Goal: Find specific page/section: Find specific page/section

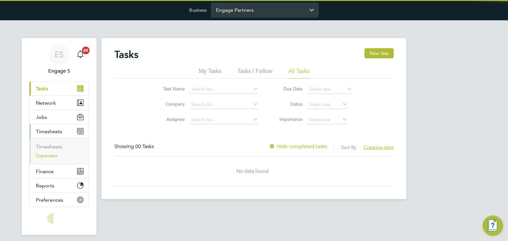
click at [44, 157] on link "Expenses" at bounding box center [47, 156] width 22 height 6
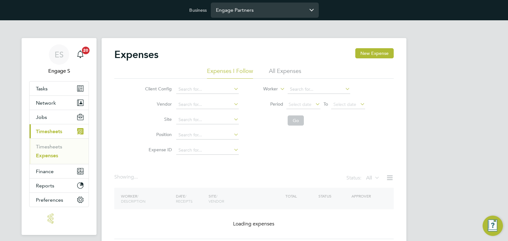
click at [267, 12] on input "Engage Partners" at bounding box center [265, 10] width 108 height 15
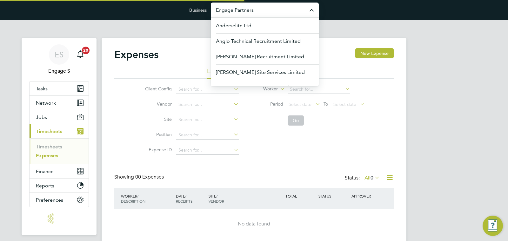
drag, startPoint x: 397, startPoint y: 149, endPoint x: 383, endPoint y: 160, distance: 17.6
click at [396, 149] on div "Expenses New Expense Expenses I Follow All Expenses Client Config Vendor Site P…" at bounding box center [254, 145] width 305 height 214
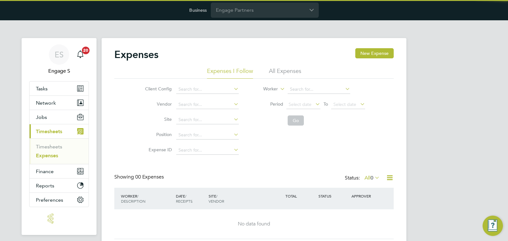
click at [373, 177] on span "0" at bounding box center [371, 178] width 3 height 6
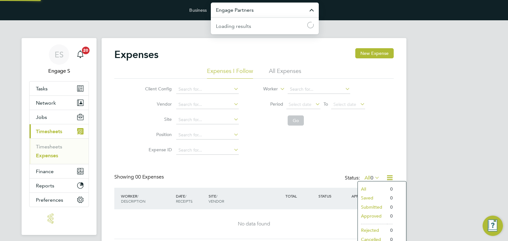
click at [263, 10] on input "Engage Partners" at bounding box center [265, 10] width 108 height 15
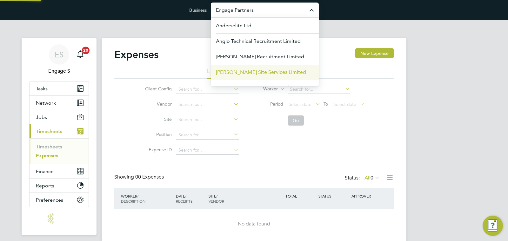
click at [243, 72] on span "[PERSON_NAME] Site Services Limited" at bounding box center [261, 73] width 90 height 8
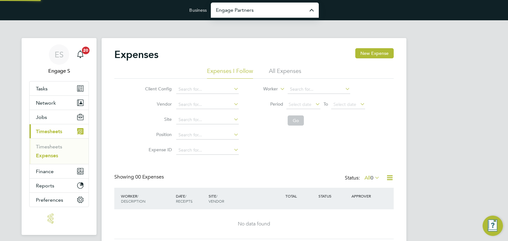
type input "[PERSON_NAME] Site Services Limited"
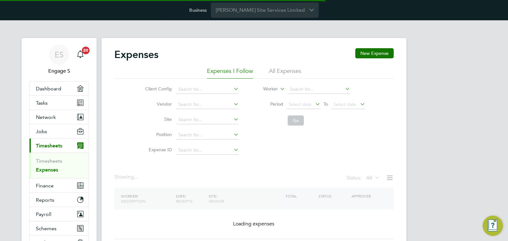
click at [286, 69] on li "All Expenses" at bounding box center [285, 72] width 32 height 11
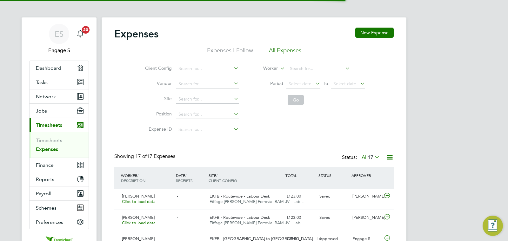
click at [372, 159] on span "17" at bounding box center [371, 157] width 6 height 6
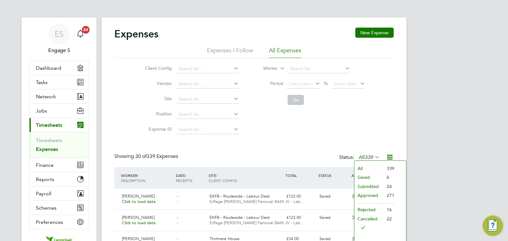
drag, startPoint x: 250, startPoint y: 50, endPoint x: 422, endPoint y: 163, distance: 205.5
click at [250, 50] on li "Expenses I Follow" at bounding box center [230, 52] width 46 height 11
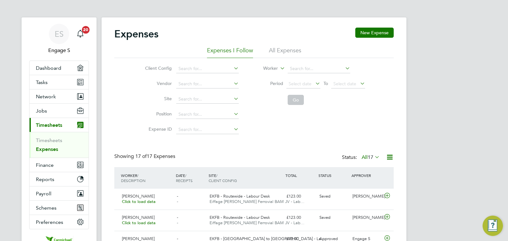
click at [368, 157] on span "17" at bounding box center [371, 157] width 6 height 6
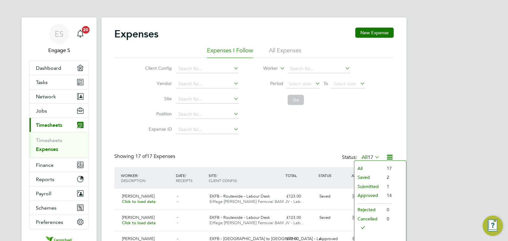
click at [367, 177] on li "Saved" at bounding box center [368, 177] width 29 height 9
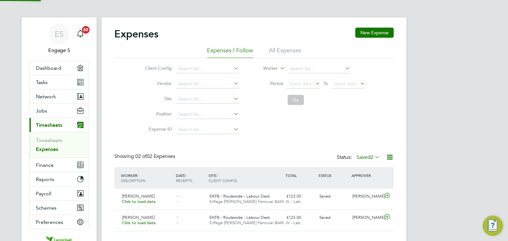
scroll to position [16, 77]
click at [367, 157] on label "Saved 2" at bounding box center [368, 157] width 23 height 6
